Goal: Task Accomplishment & Management: Use online tool/utility

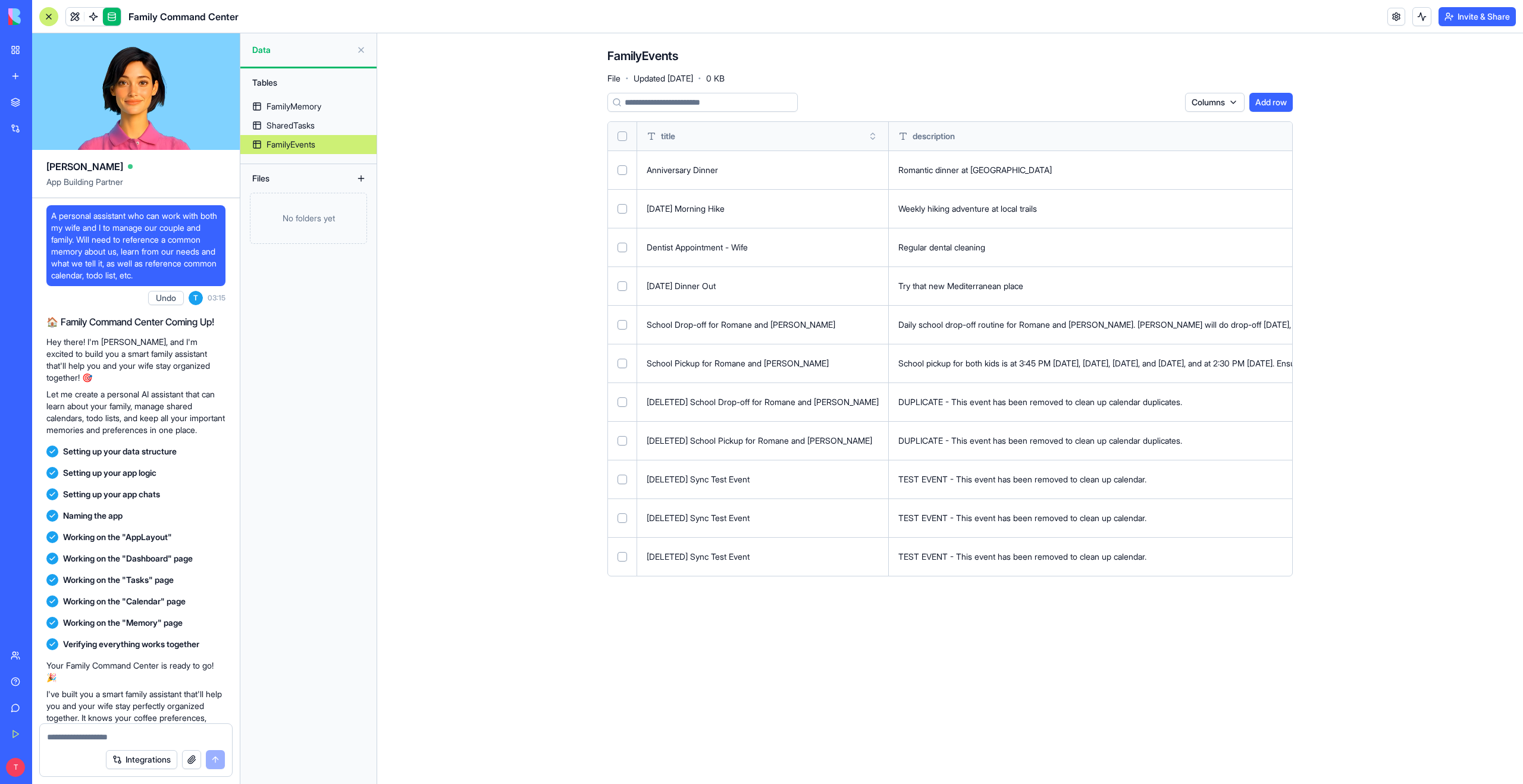
scroll to position [6466, 0]
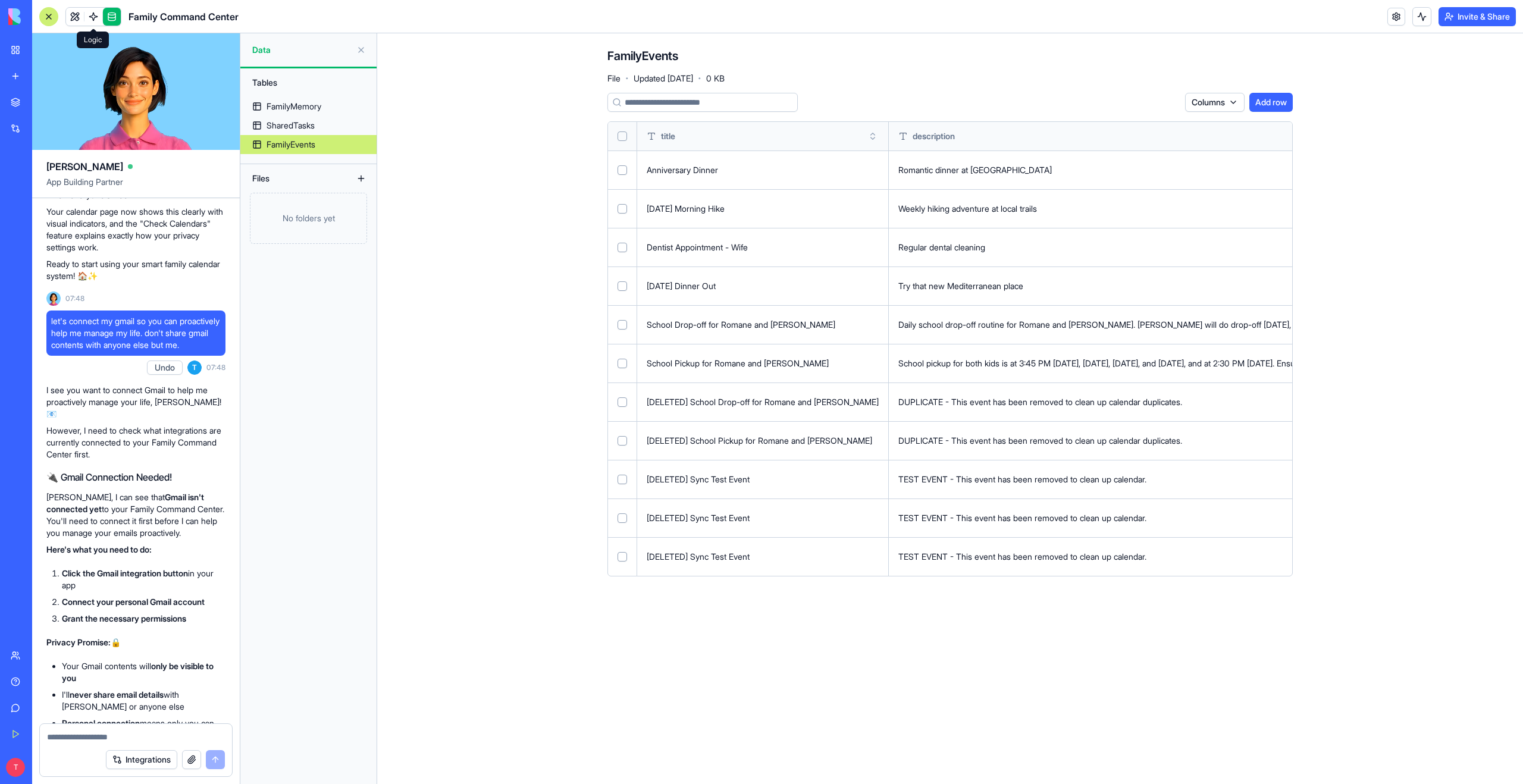
click at [93, 19] on link at bounding box center [93, 16] width 18 height 18
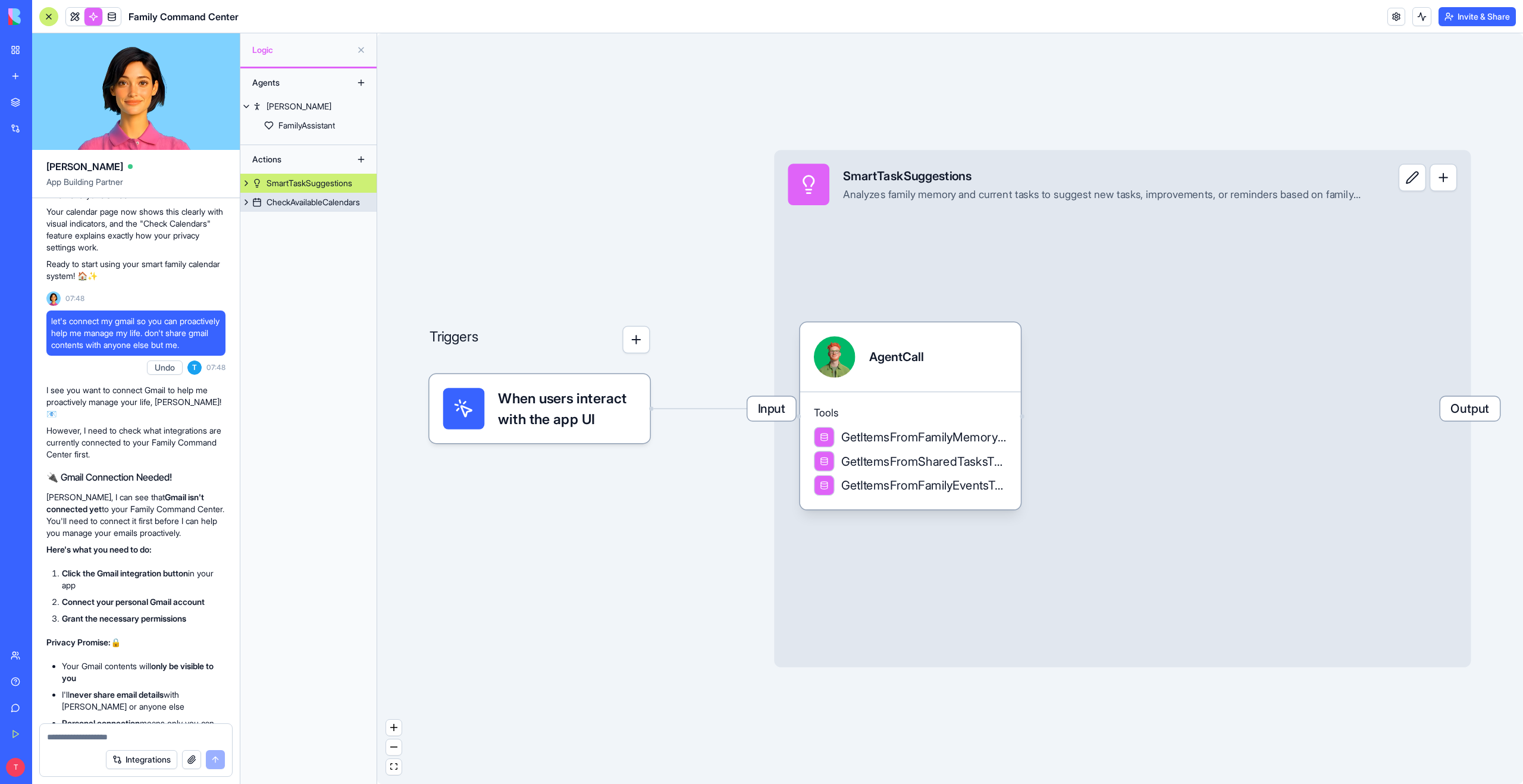
click at [315, 202] on div "CheckAvailableCalendars" at bounding box center [313, 203] width 93 height 12
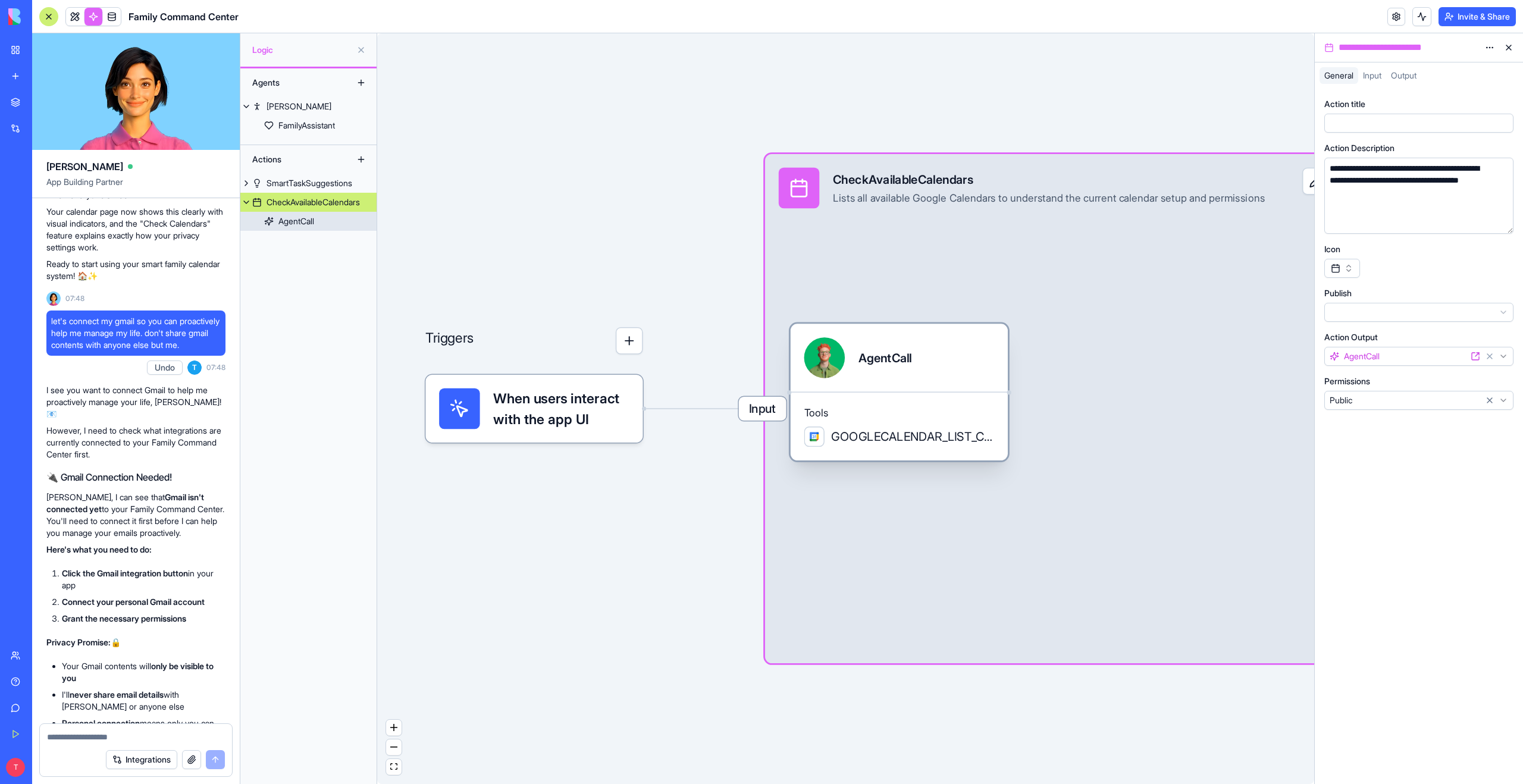
click at [885, 432] on span "GOOGLECALENDAR_LIST_CALENDARS" at bounding box center [912, 436] width 163 height 17
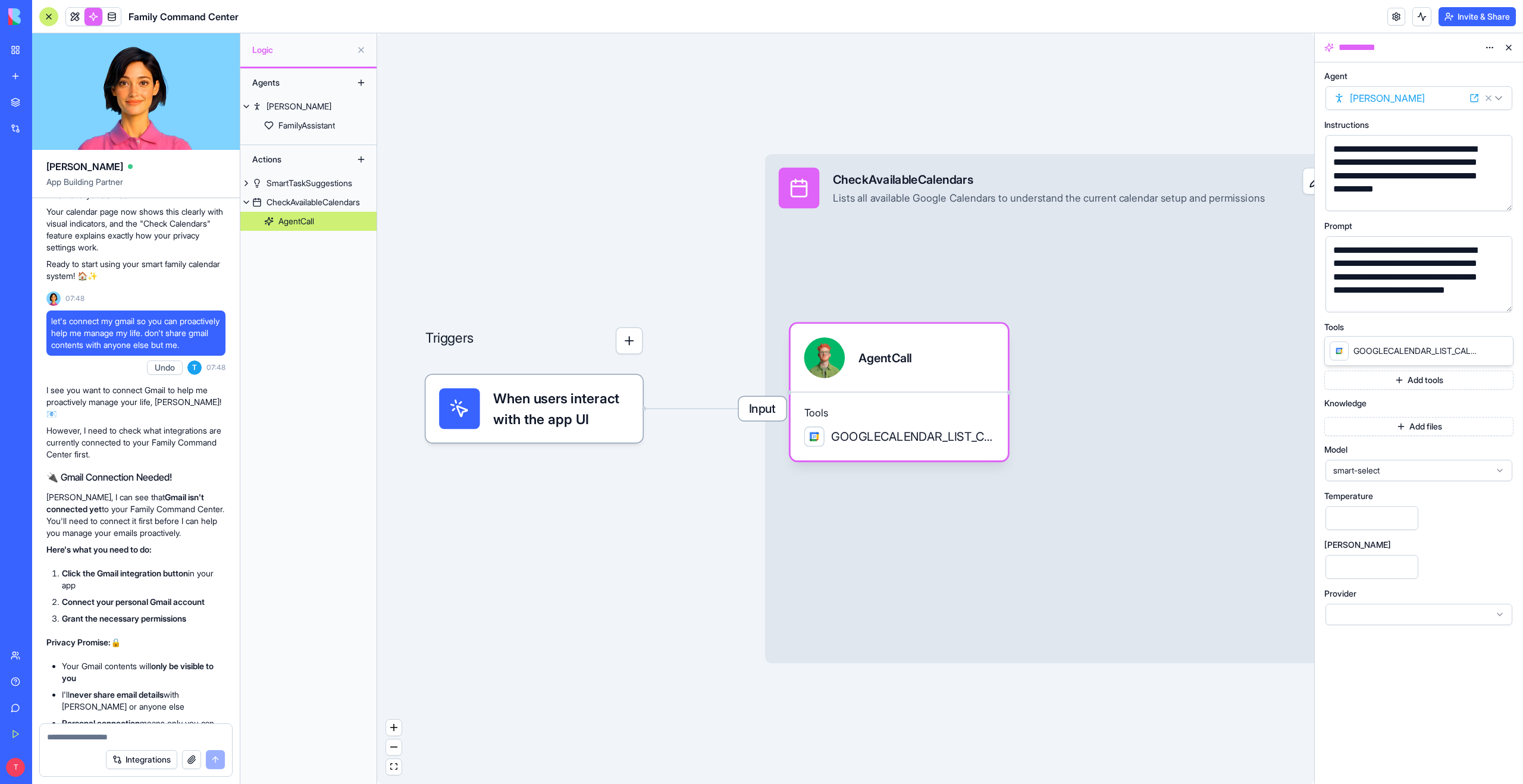
click at [1427, 350] on span "GOOGLECALENDAR_LIST_CALENDARS" at bounding box center [1416, 351] width 126 height 12
click at [1449, 352] on span "GOOGLECALENDAR_LIST_CALENDARS" at bounding box center [1416, 351] width 126 height 12
click at [1501, 299] on button "button" at bounding box center [1501, 301] width 19 height 19
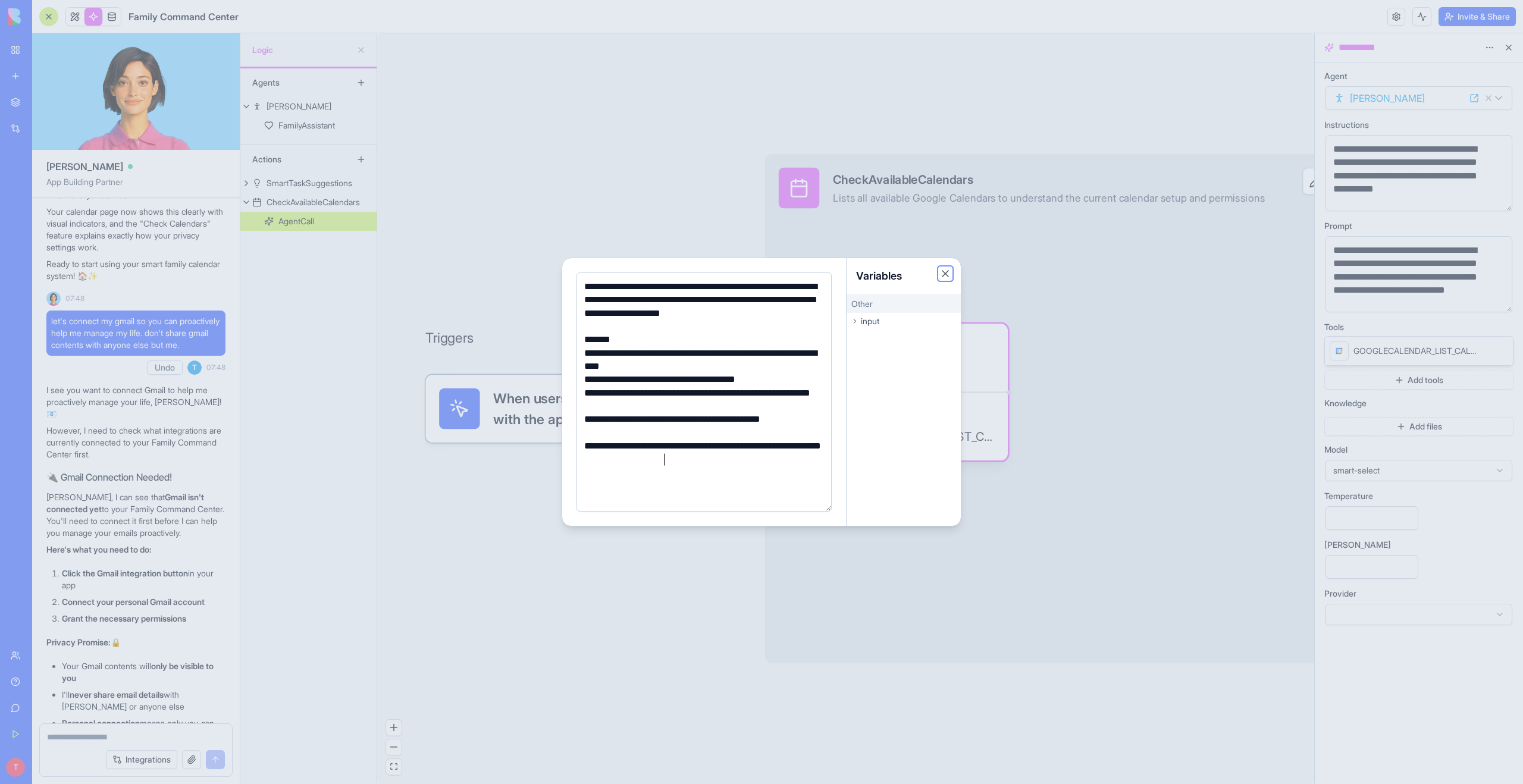
click at [944, 271] on button "Close" at bounding box center [945, 273] width 12 height 12
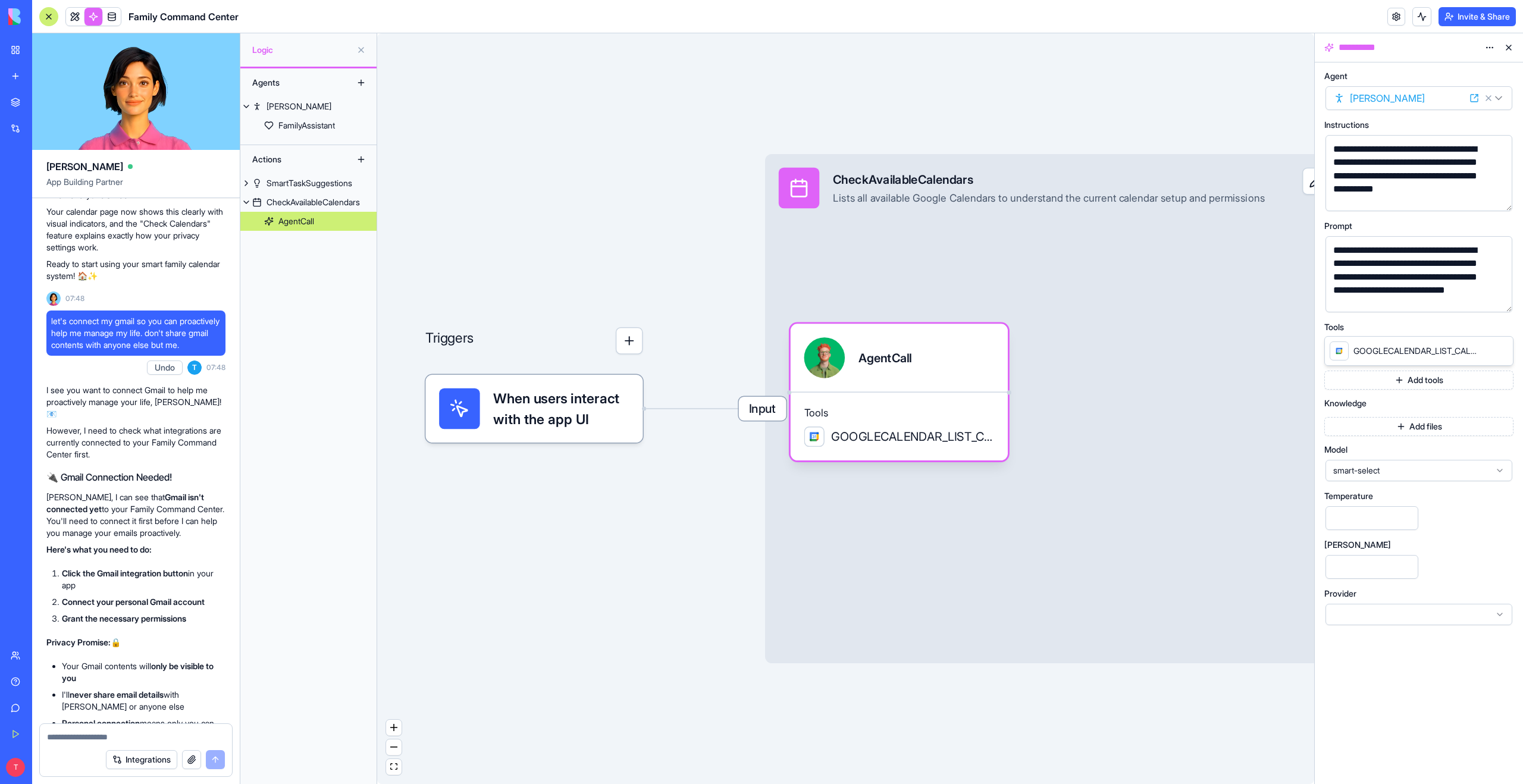
click at [1423, 352] on span "GOOGLECALENDAR_LIST_CALENDARS" at bounding box center [1416, 351] width 126 height 12
click at [1485, 352] on icon at bounding box center [1487, 350] width 10 height 10
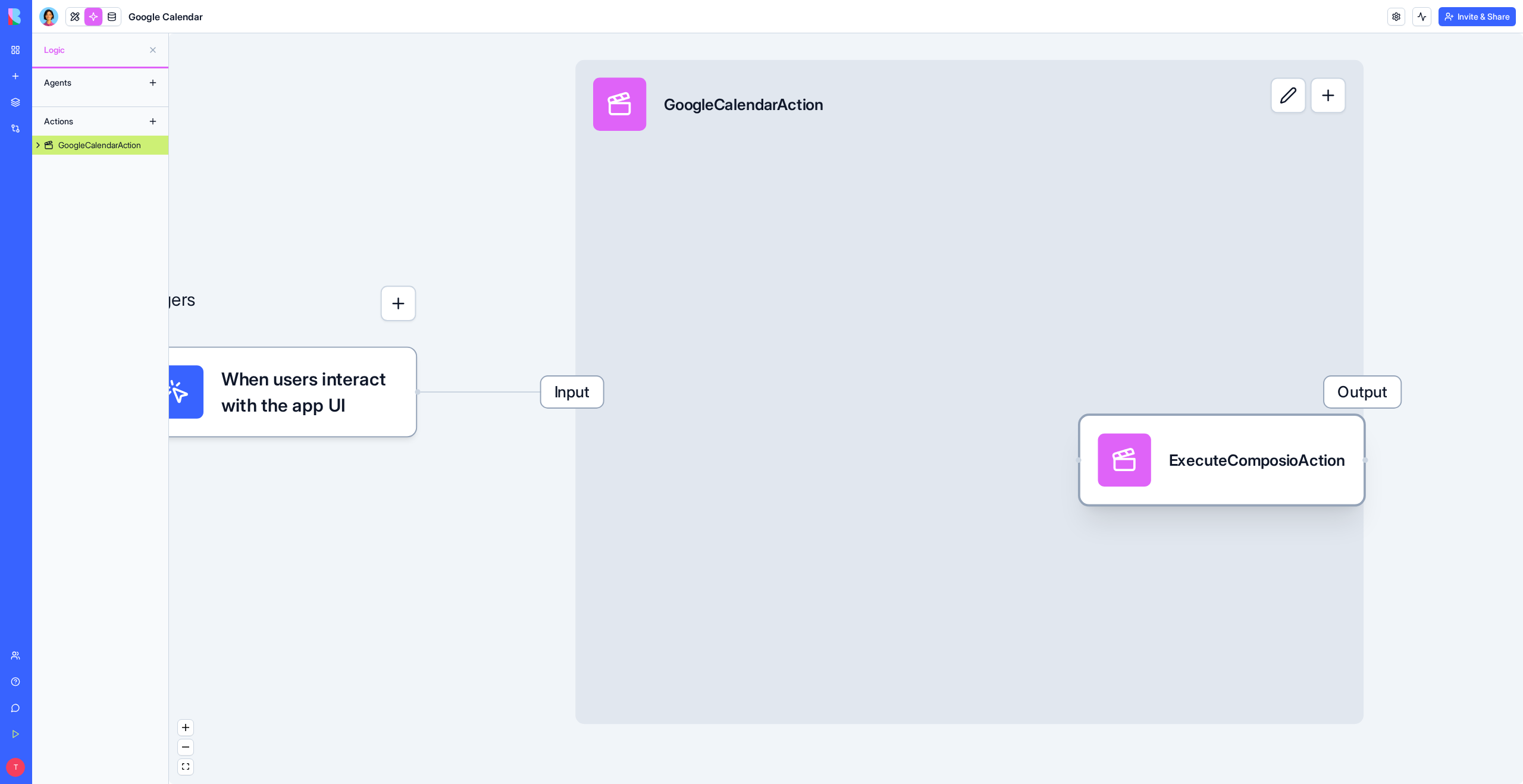
click at [1151, 475] on div "ExecuteComposioAction" at bounding box center [1221, 459] width 248 height 53
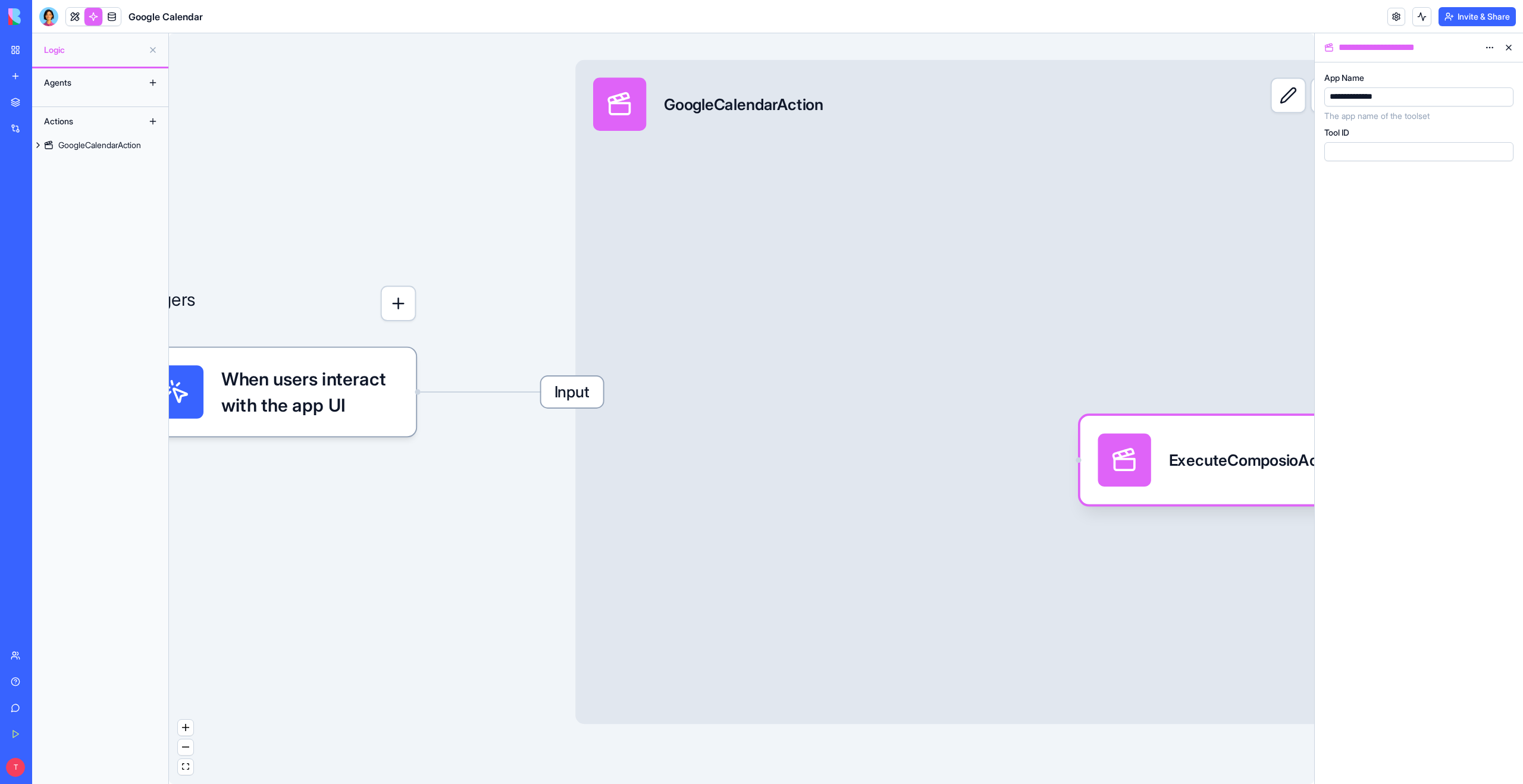
click at [334, 395] on span "When users interact with the app UI" at bounding box center [310, 391] width 177 height 53
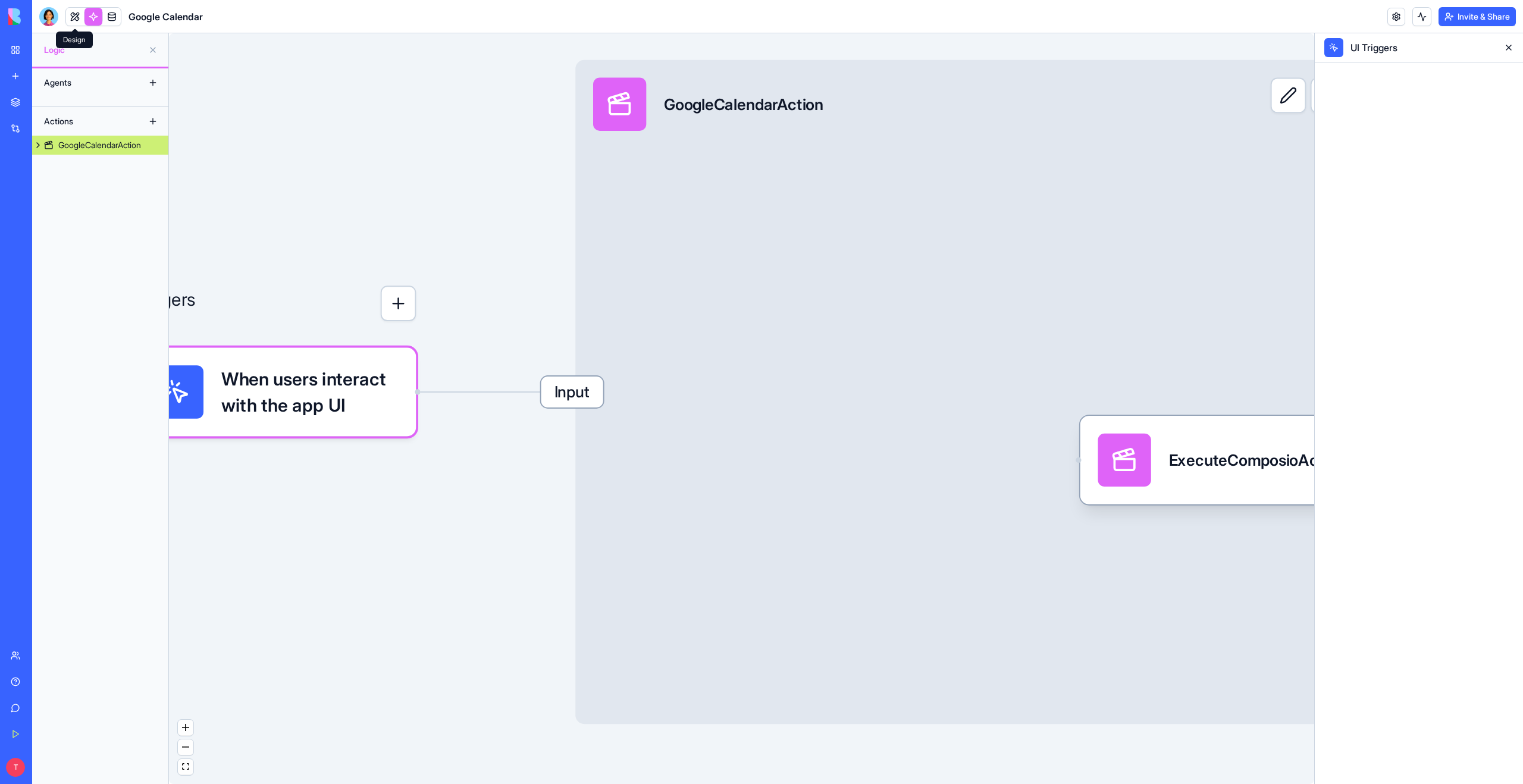
click at [72, 22] on link at bounding box center [75, 16] width 18 height 18
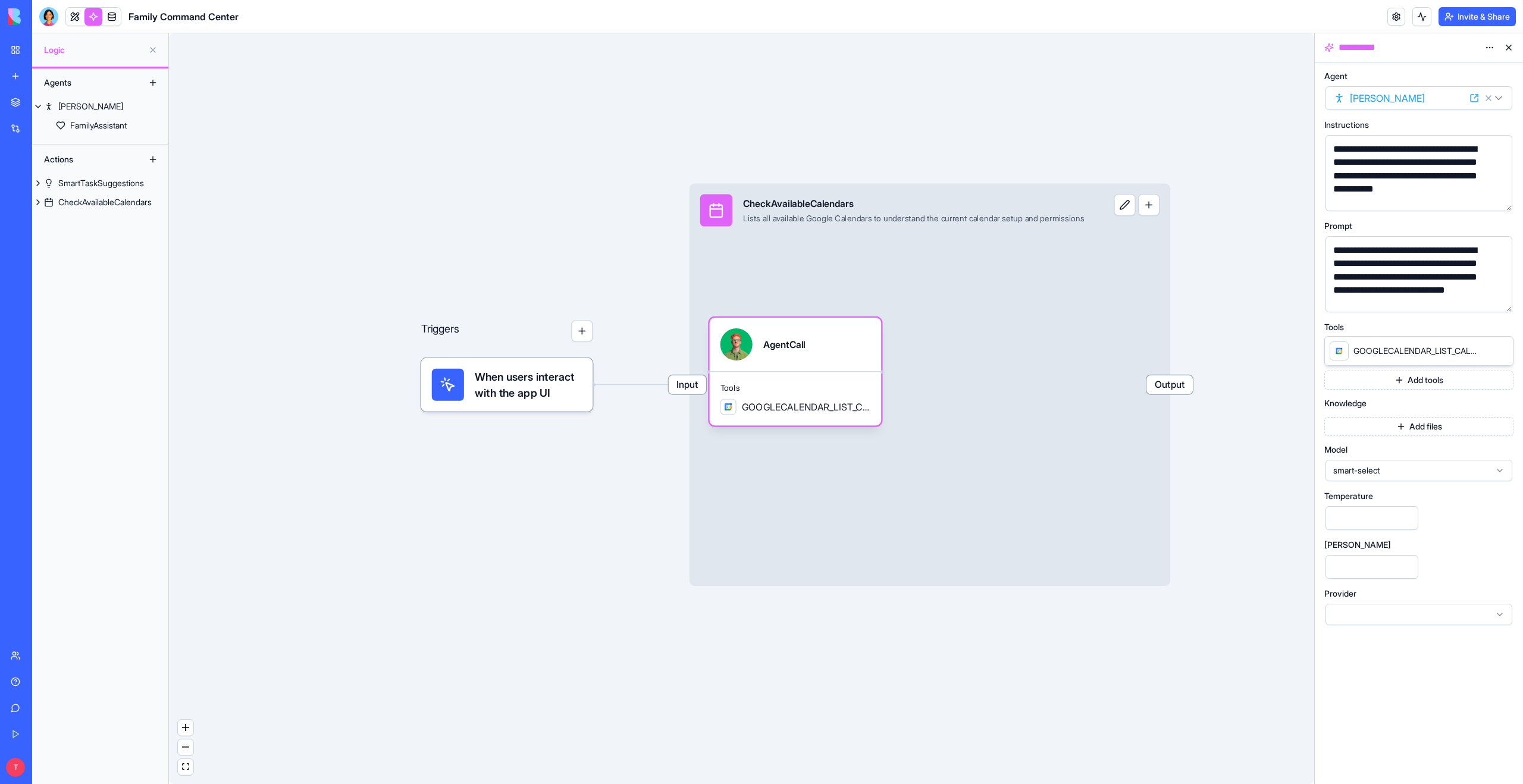
click at [577, 531] on div "Triggers When users interact with the app UI Input CheckAvailableCalendars List…" at bounding box center [742, 409] width 1145 height 750
click at [657, 505] on div "Triggers When users interact with the app UI Input CheckAvailableCalendars List…" at bounding box center [742, 409] width 1145 height 750
click at [737, 503] on div "Input CheckAvailableCalendars Lists all available Google Calendars to understan…" at bounding box center [929, 384] width 480 height 403
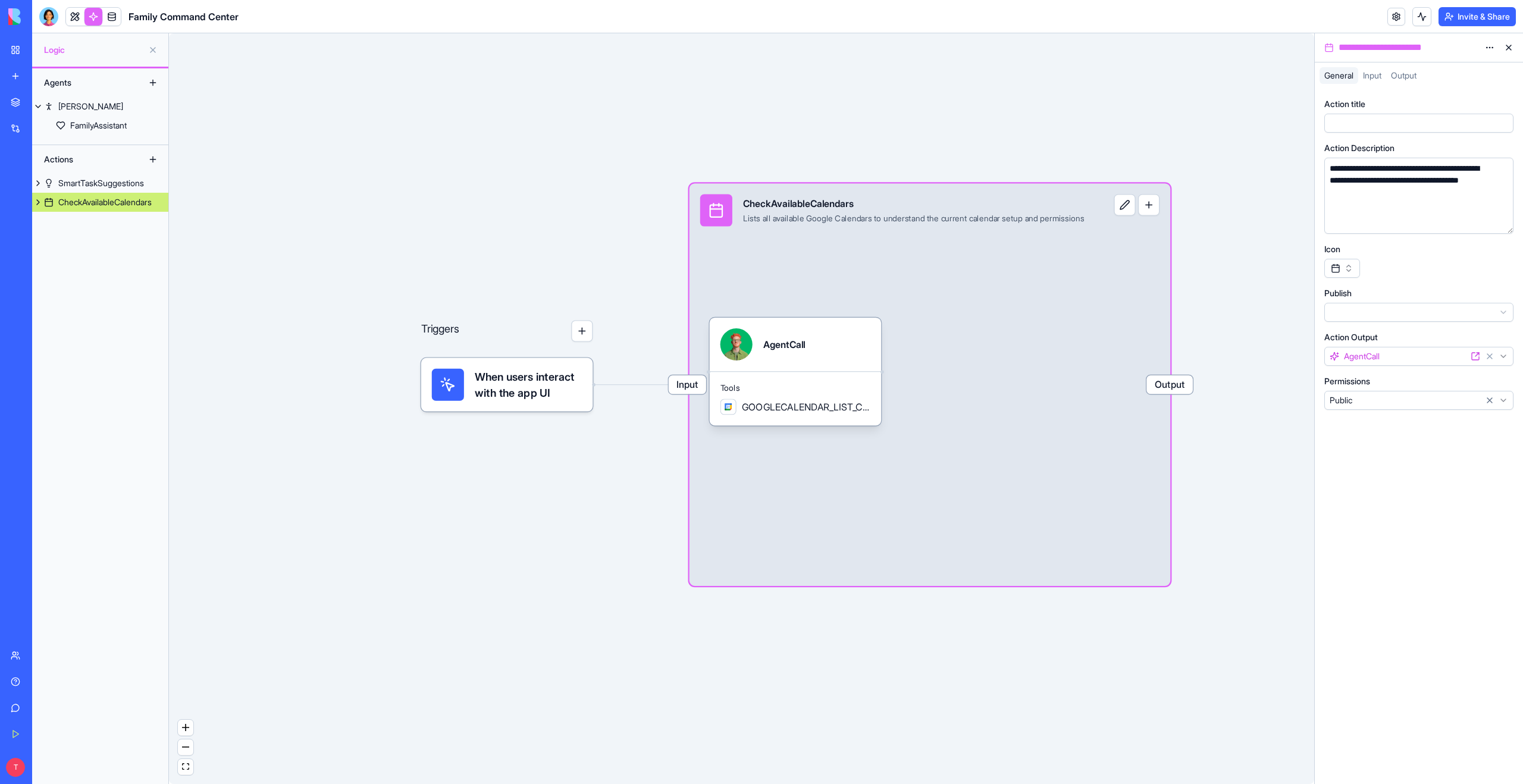
click at [524, 371] on span "When users interact with the app UI" at bounding box center [528, 384] width 107 height 32
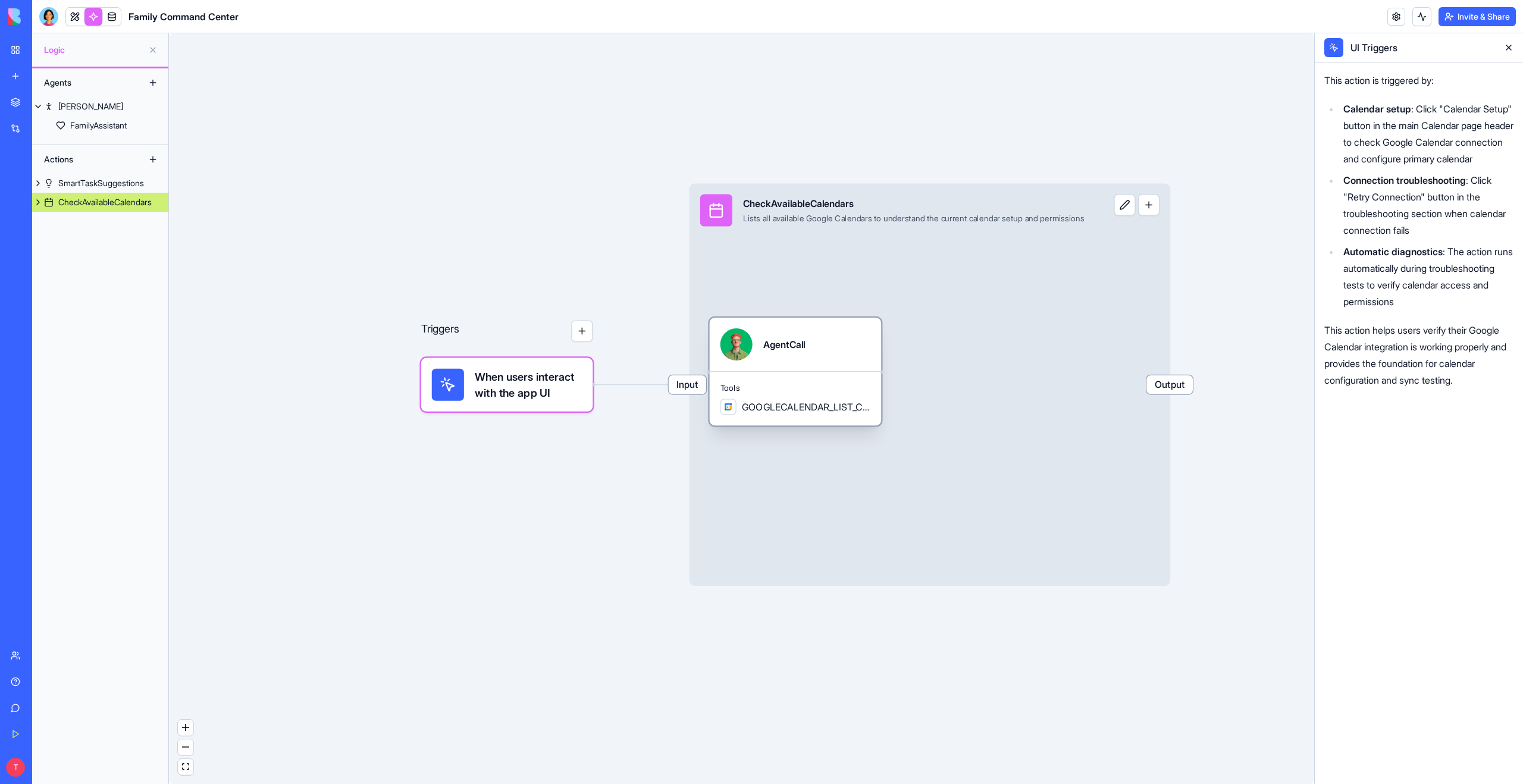
click at [773, 379] on div "Tools GOOGLECALENDAR_LIST_CALENDARS" at bounding box center [795, 398] width 172 height 54
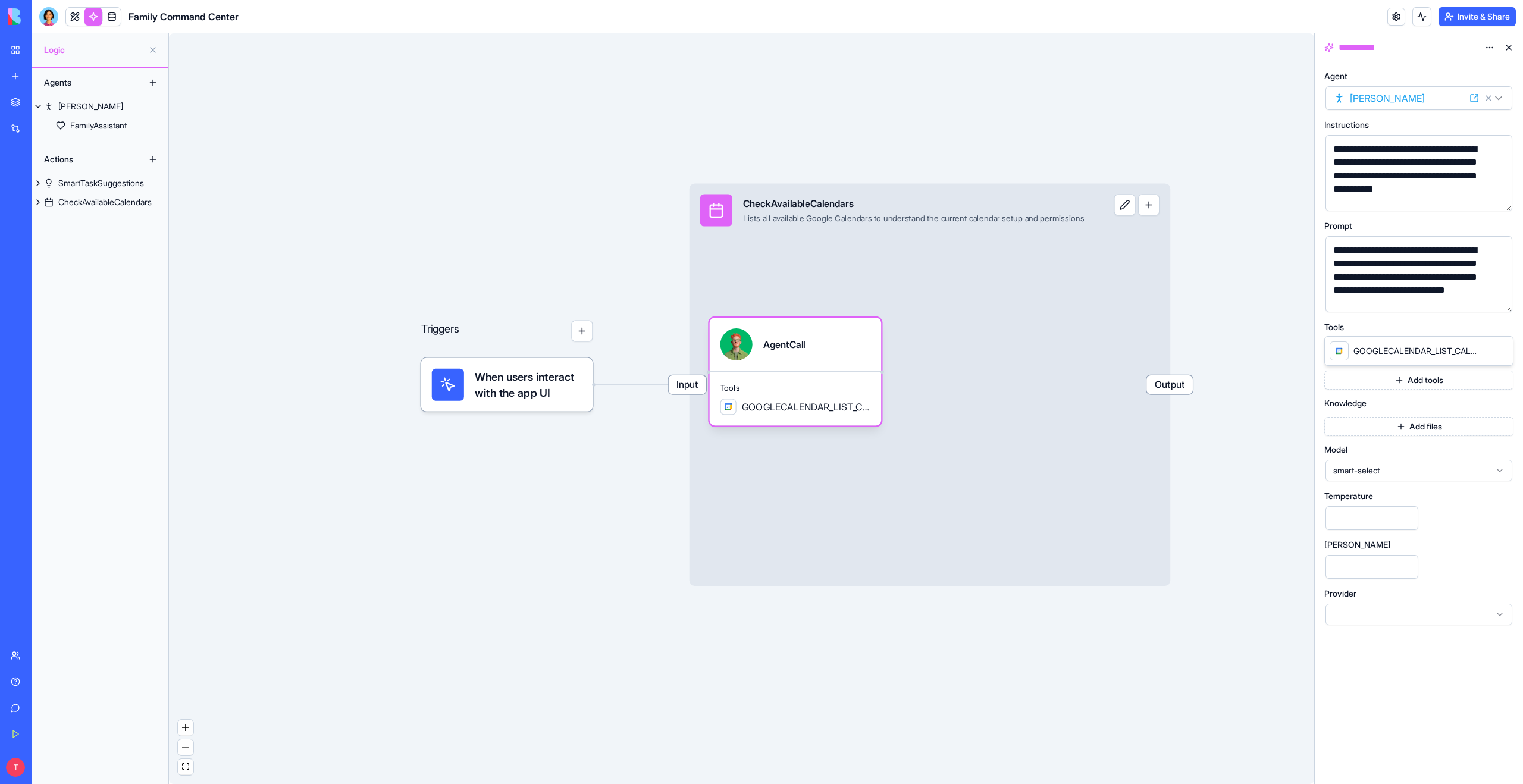
click at [504, 394] on span "When users interact with the app UI" at bounding box center [528, 384] width 107 height 32
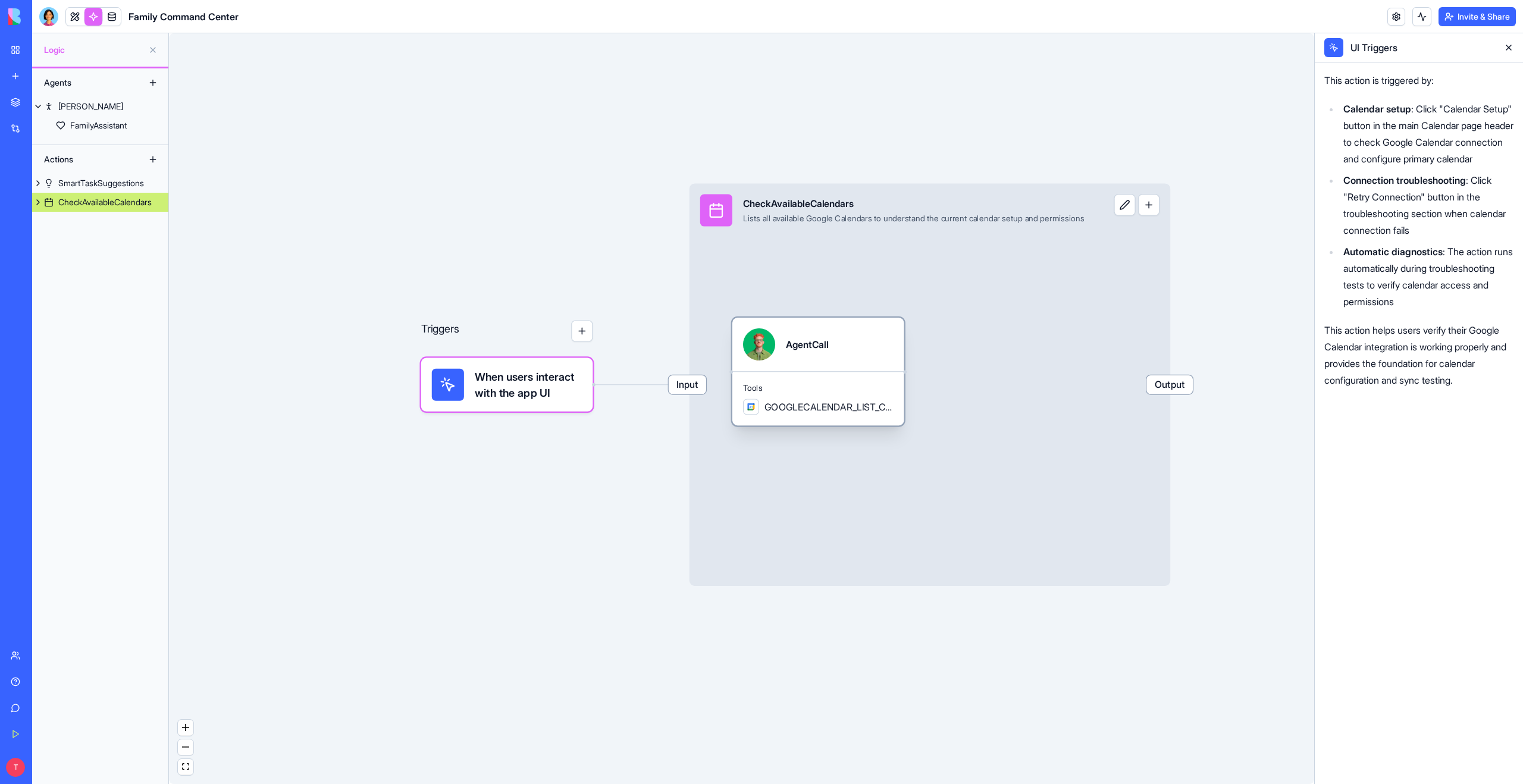
click at [802, 408] on span "GOOGLECALENDAR_LIST_CALENDARS" at bounding box center [828, 407] width 129 height 13
click at [772, 390] on span "Tools" at bounding box center [818, 388] width 150 height 10
click at [804, 371] on div "Tools GOOGLECALENDAR_LIST_CALENDARS" at bounding box center [818, 398] width 172 height 54
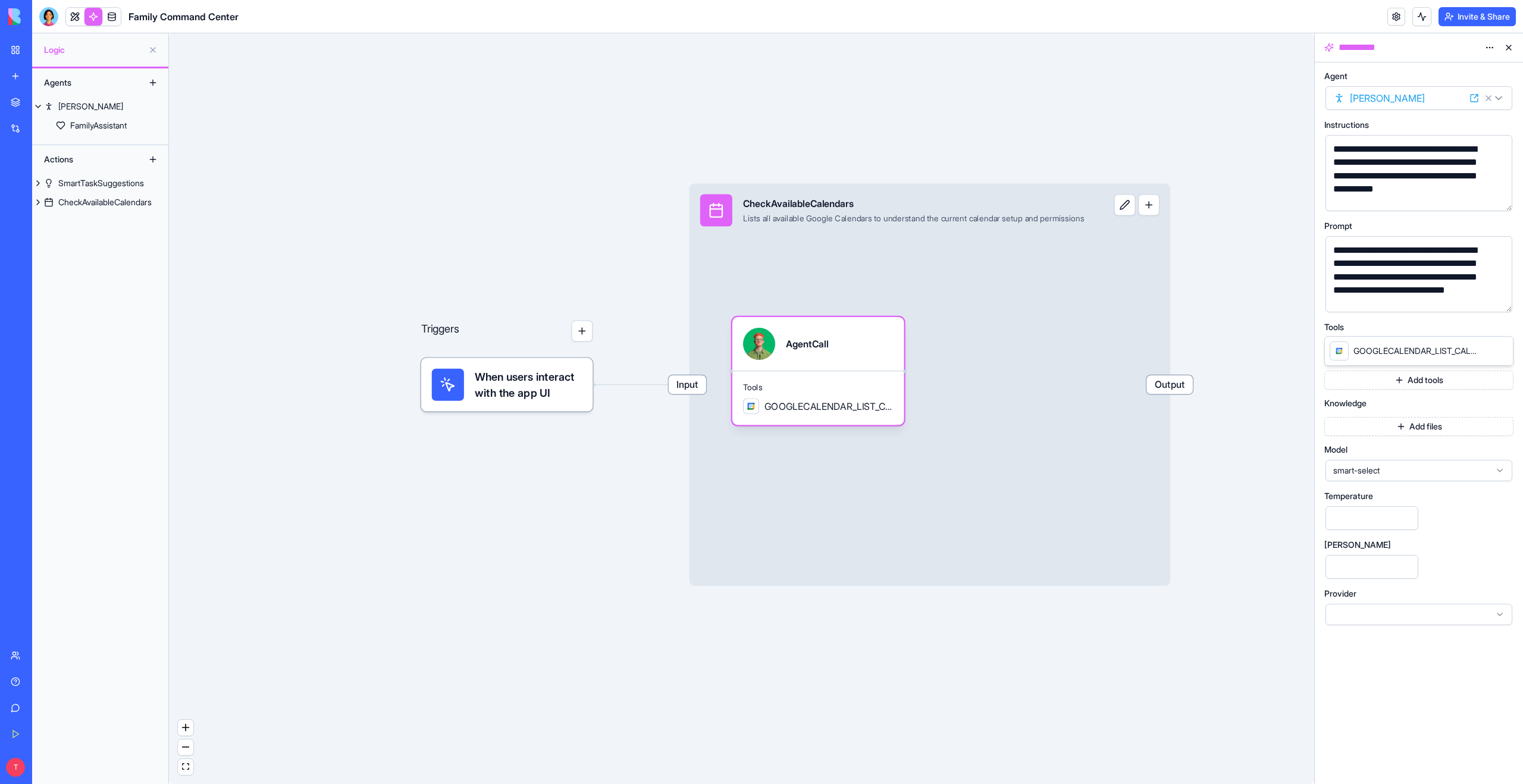
click at [1414, 380] on button "Add tools" at bounding box center [1419, 380] width 189 height 19
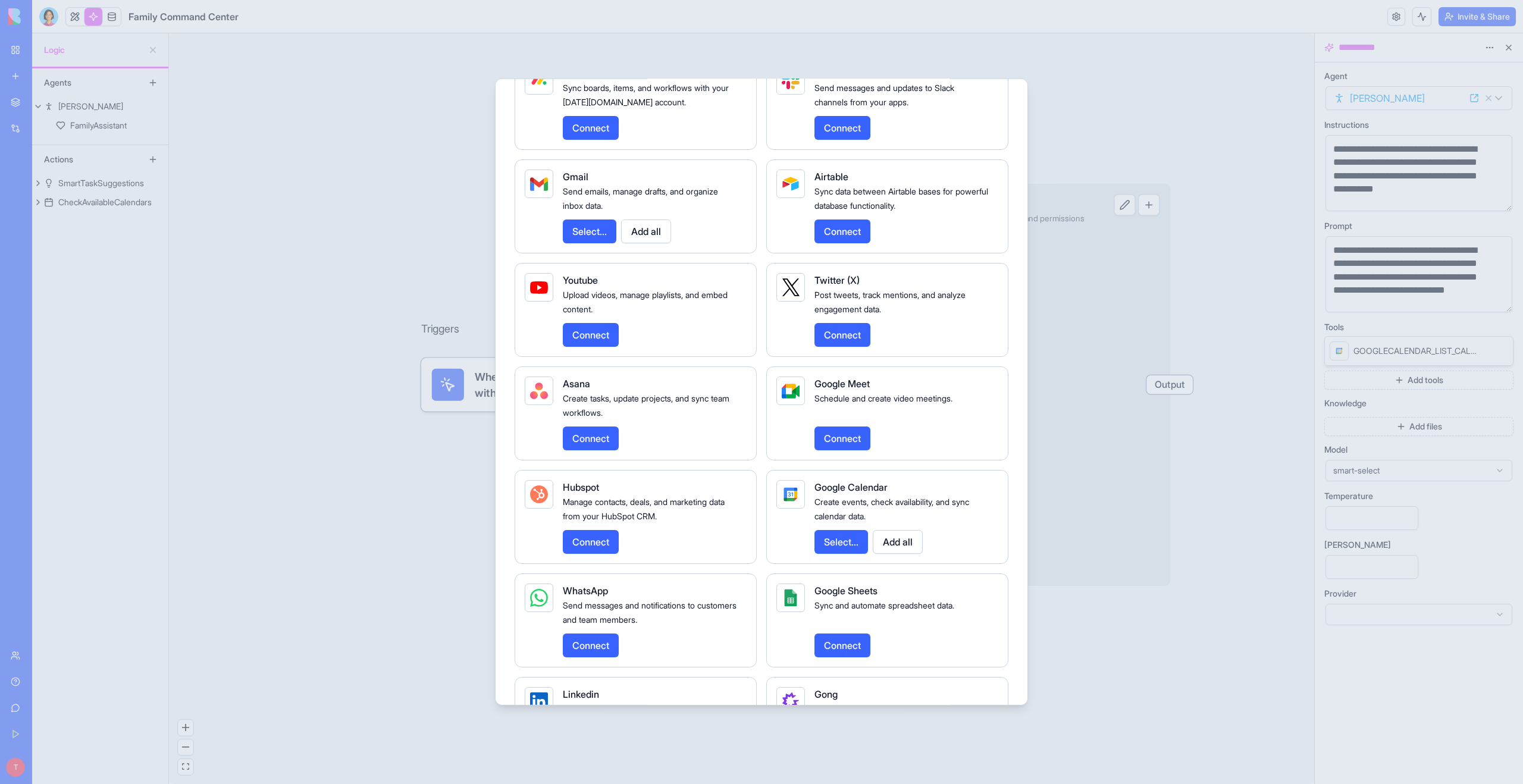
scroll to position [1353, 0]
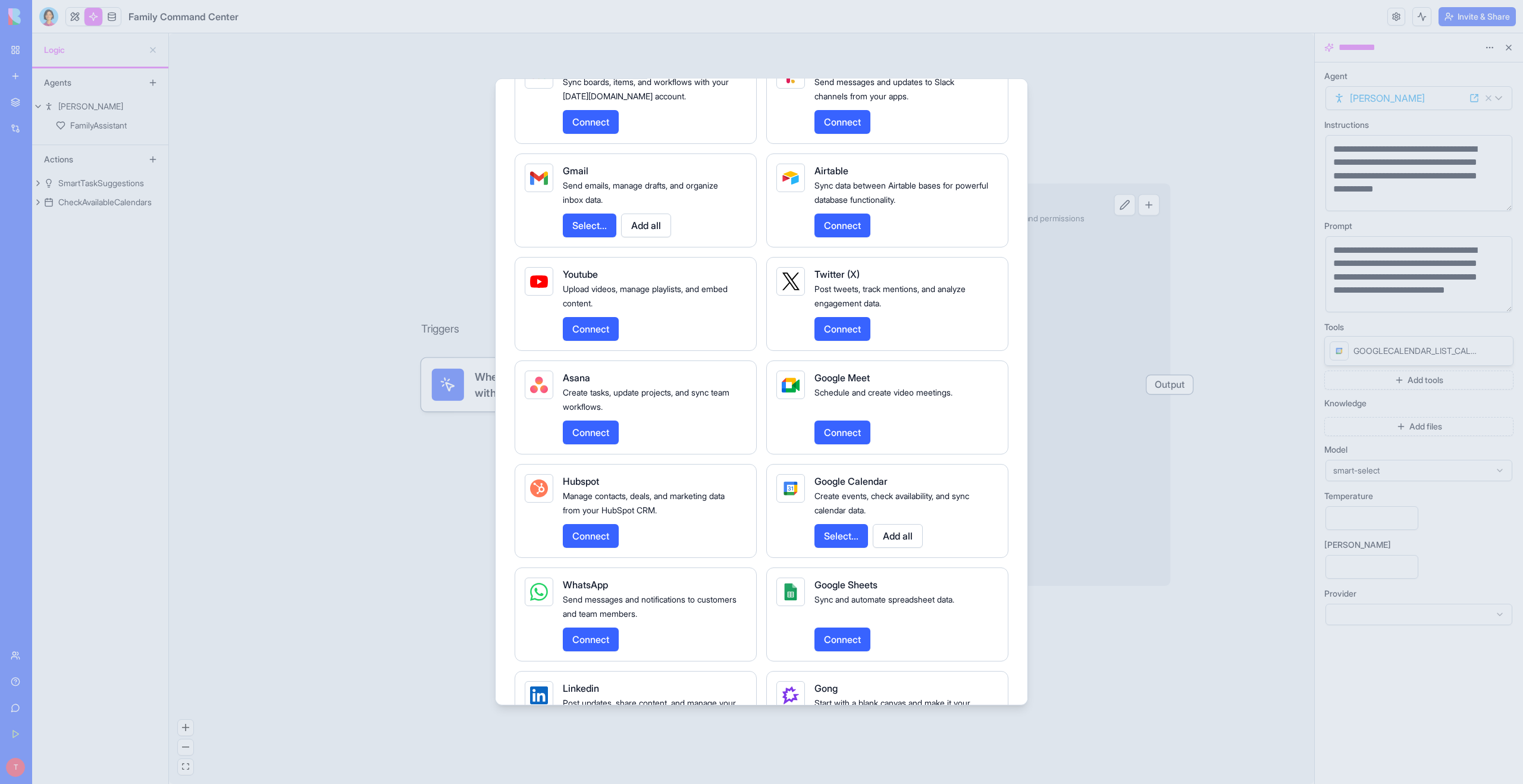
click at [830, 548] on button "Select..." at bounding box center [842, 536] width 54 height 24
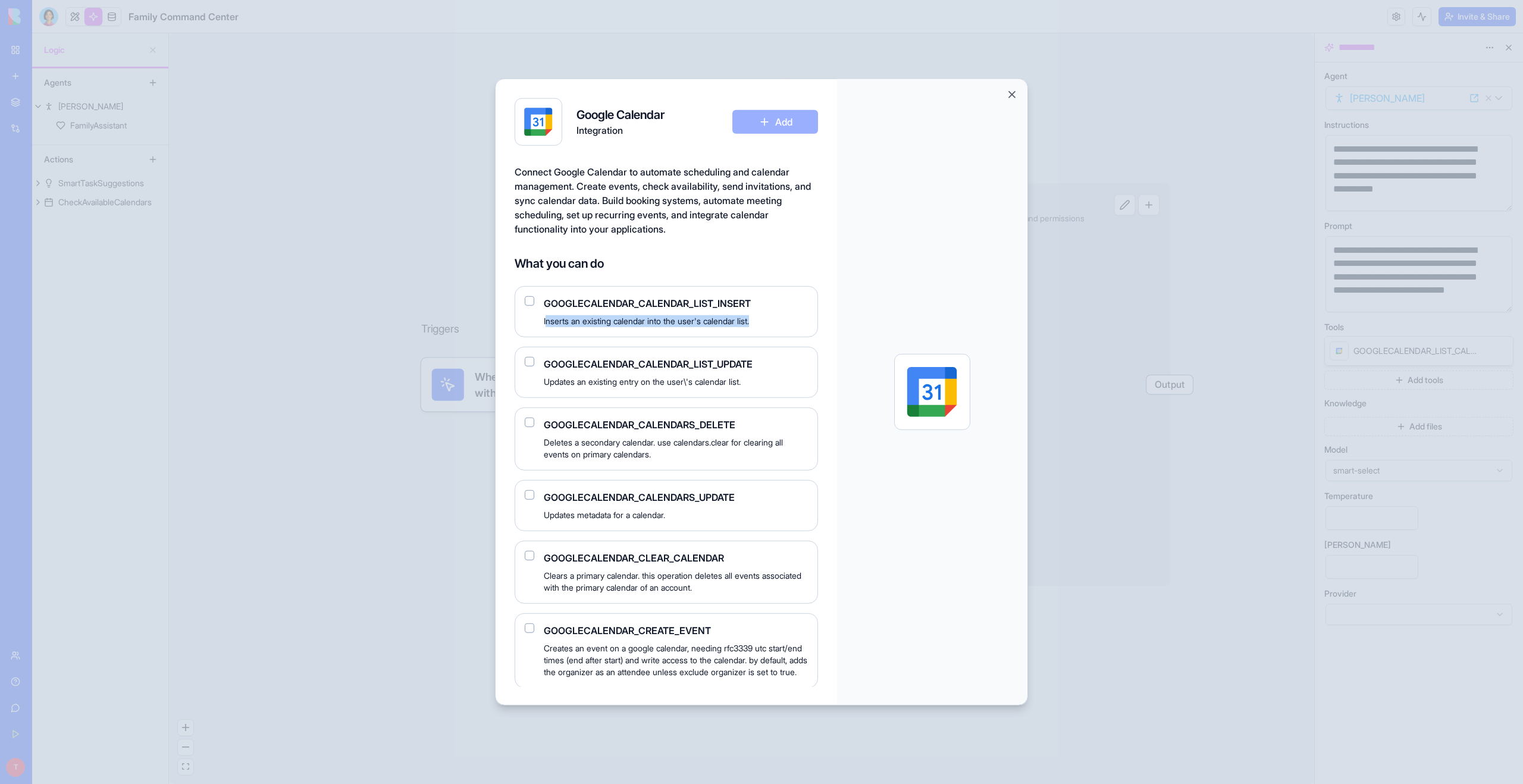
drag, startPoint x: 545, startPoint y: 322, endPoint x: 773, endPoint y: 324, distance: 228.0
click at [773, 324] on span "Inserts an existing calendar into the user's calendar list." at bounding box center [675, 321] width 264 height 12
click at [741, 322] on span "Inserts an existing calendar into the user's calendar list." at bounding box center [675, 321] width 264 height 12
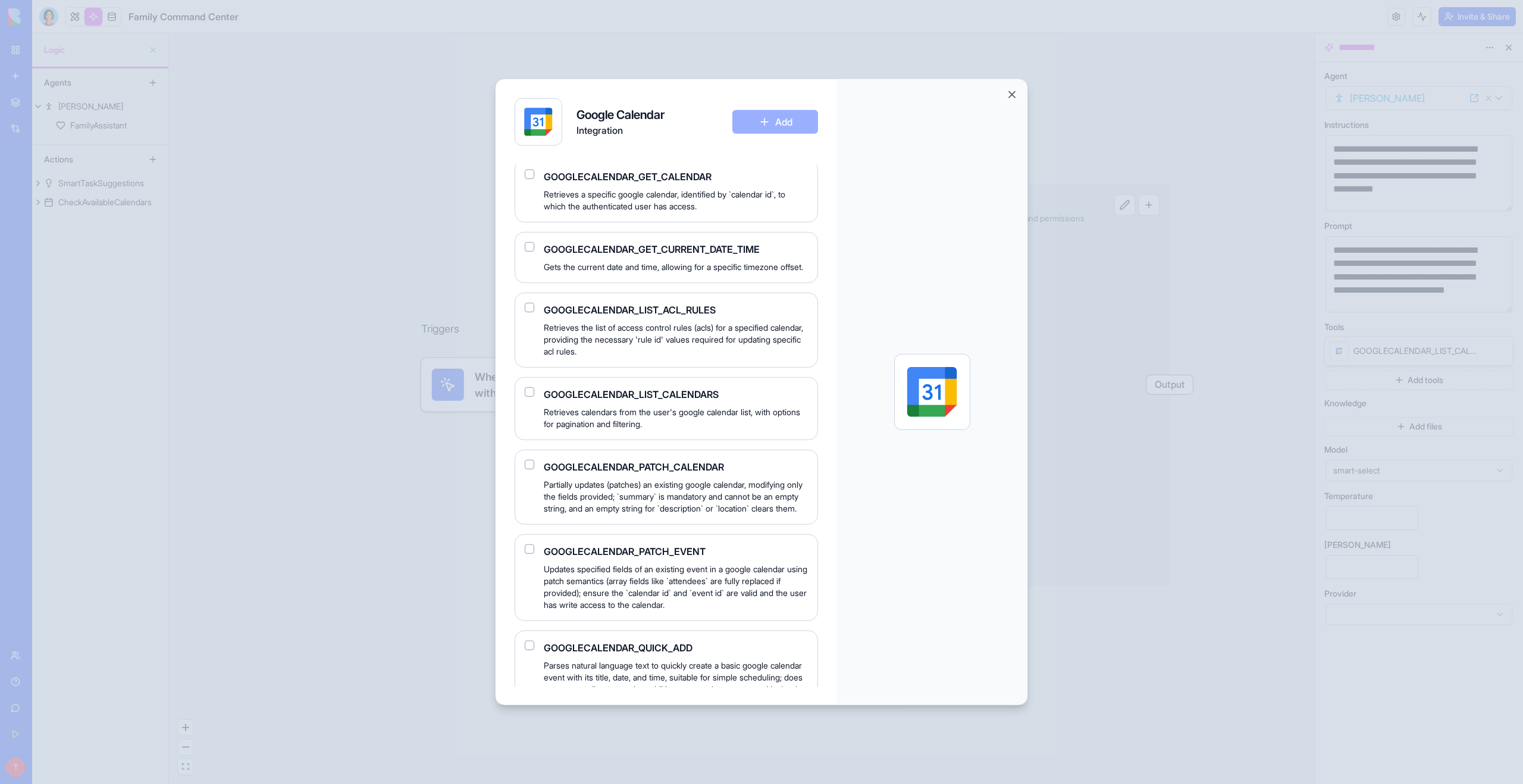
scroll to position [1265, 0]
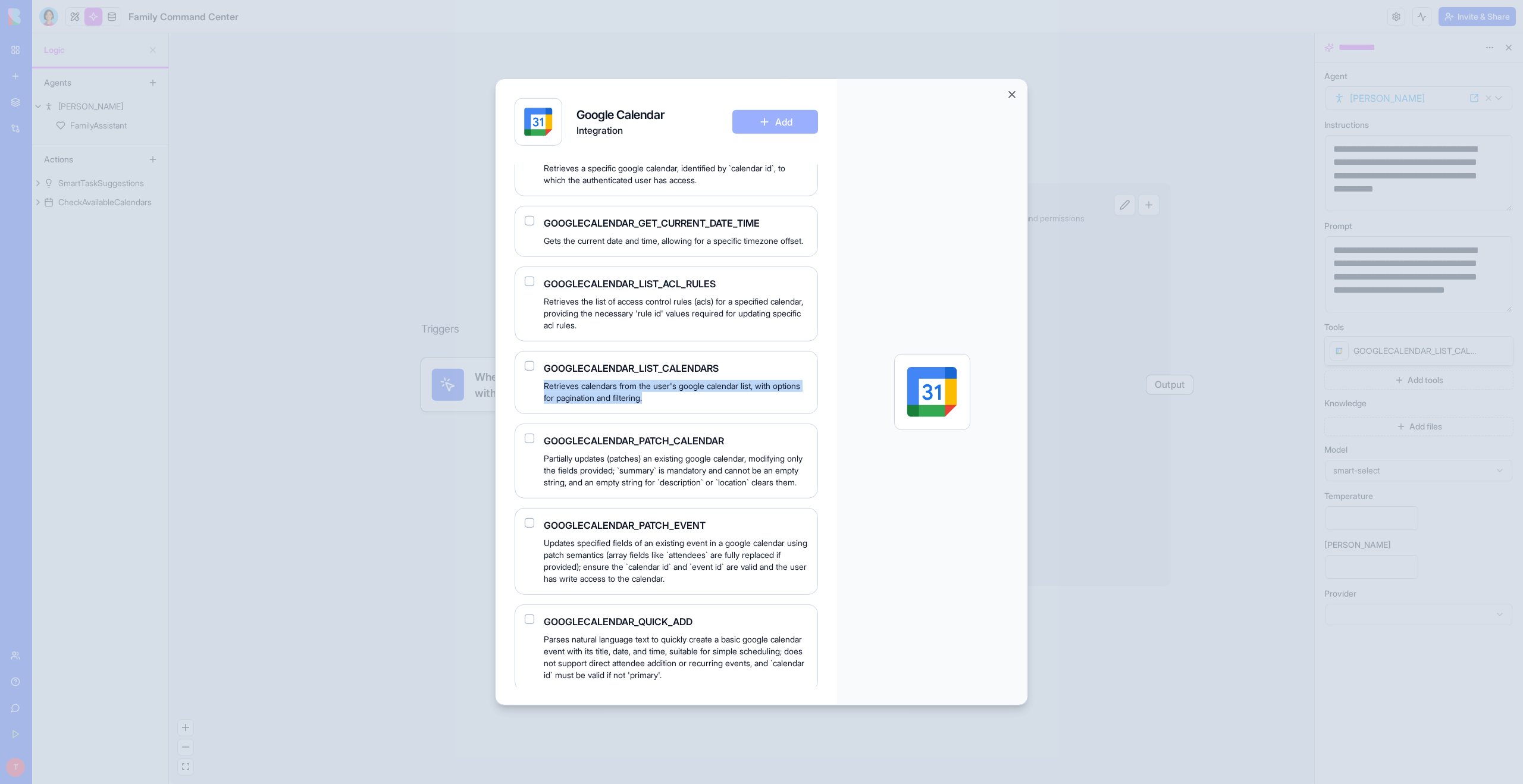
drag, startPoint x: 544, startPoint y: 434, endPoint x: 696, endPoint y: 446, distance: 152.5
click at [696, 404] on span "Retrieves calendars from the user's google calendar list, with options for pagi…" at bounding box center [675, 392] width 264 height 24
copy span "Retrieves calendars from the user's google calendar list, with options for pagi…"
click at [679, 404] on span "Retrieves calendars from the user's google calendar list, with options for pagi…" at bounding box center [675, 392] width 264 height 24
drag, startPoint x: 686, startPoint y: 445, endPoint x: 545, endPoint y: 415, distance: 144.2
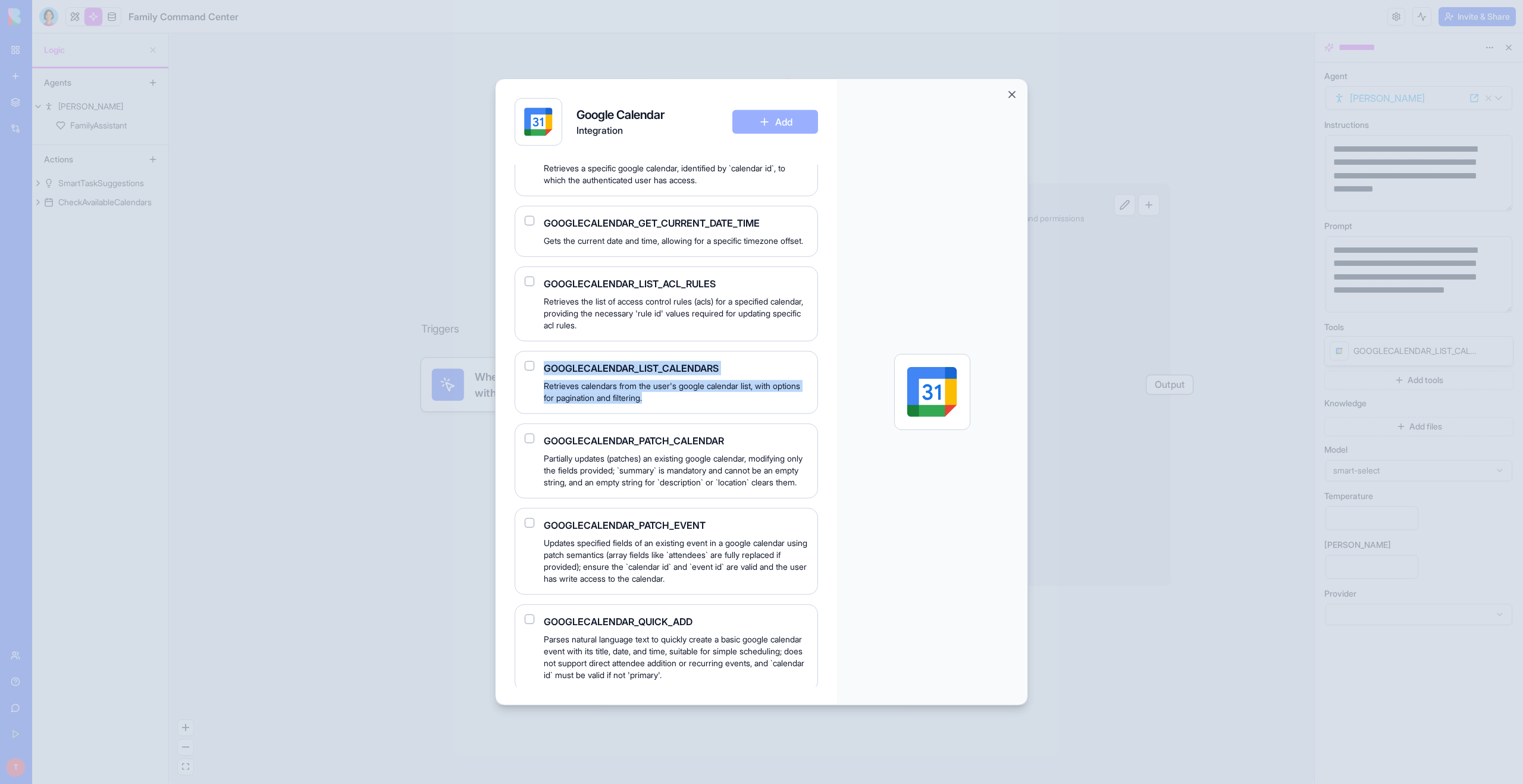
click at [544, 404] on div "GOOGLECALENDAR_LIST_CALENDARS Retrieves calendars from the user's google calend…" at bounding box center [675, 383] width 264 height 43
copy div "GOOGLECALENDAR_LIST_CALENDARS Retrieves calendars from the user's google calend…"
click at [332, 361] on div at bounding box center [761, 392] width 1523 height 784
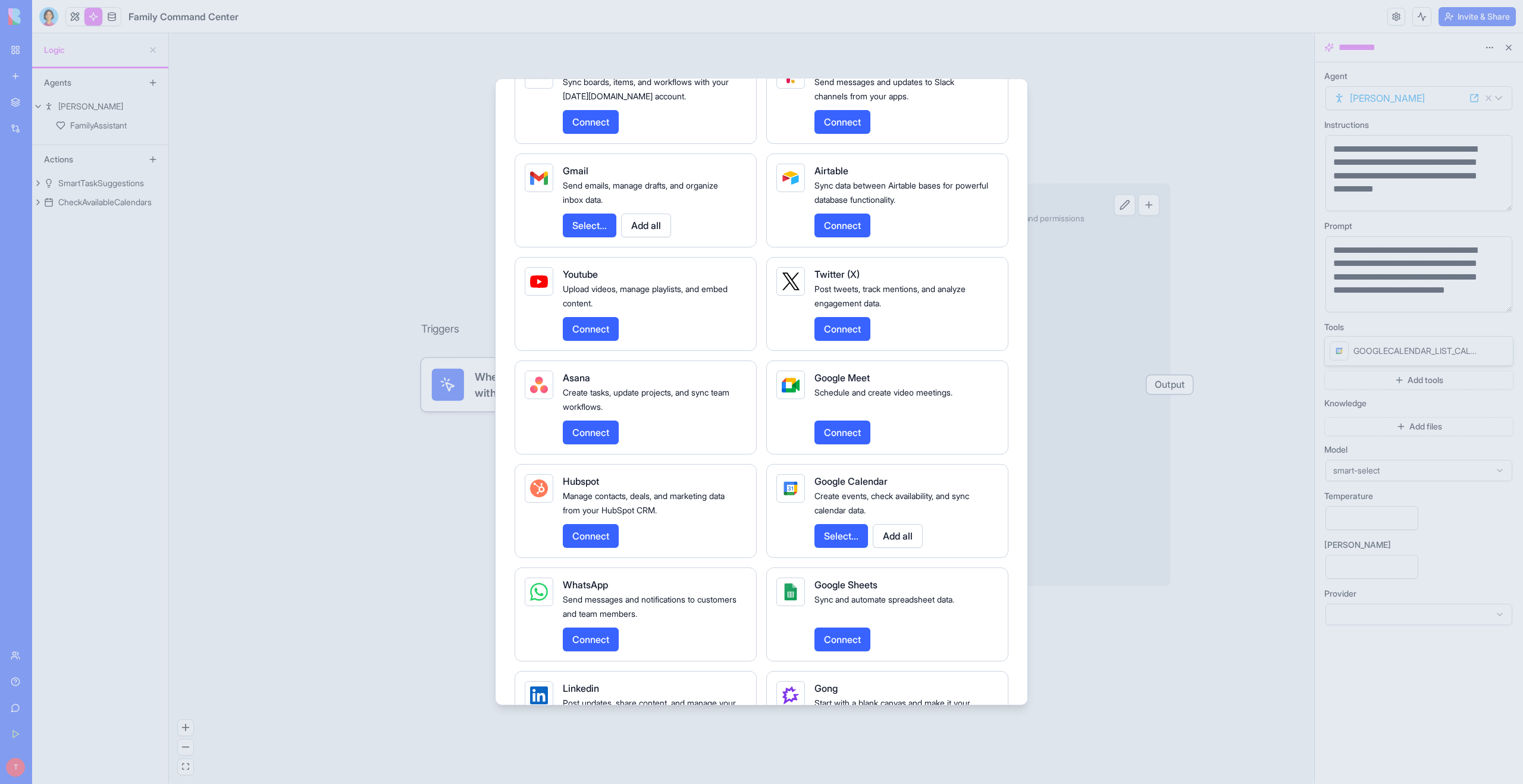
click at [1078, 121] on div at bounding box center [761, 392] width 1523 height 784
